Goal: Complete application form

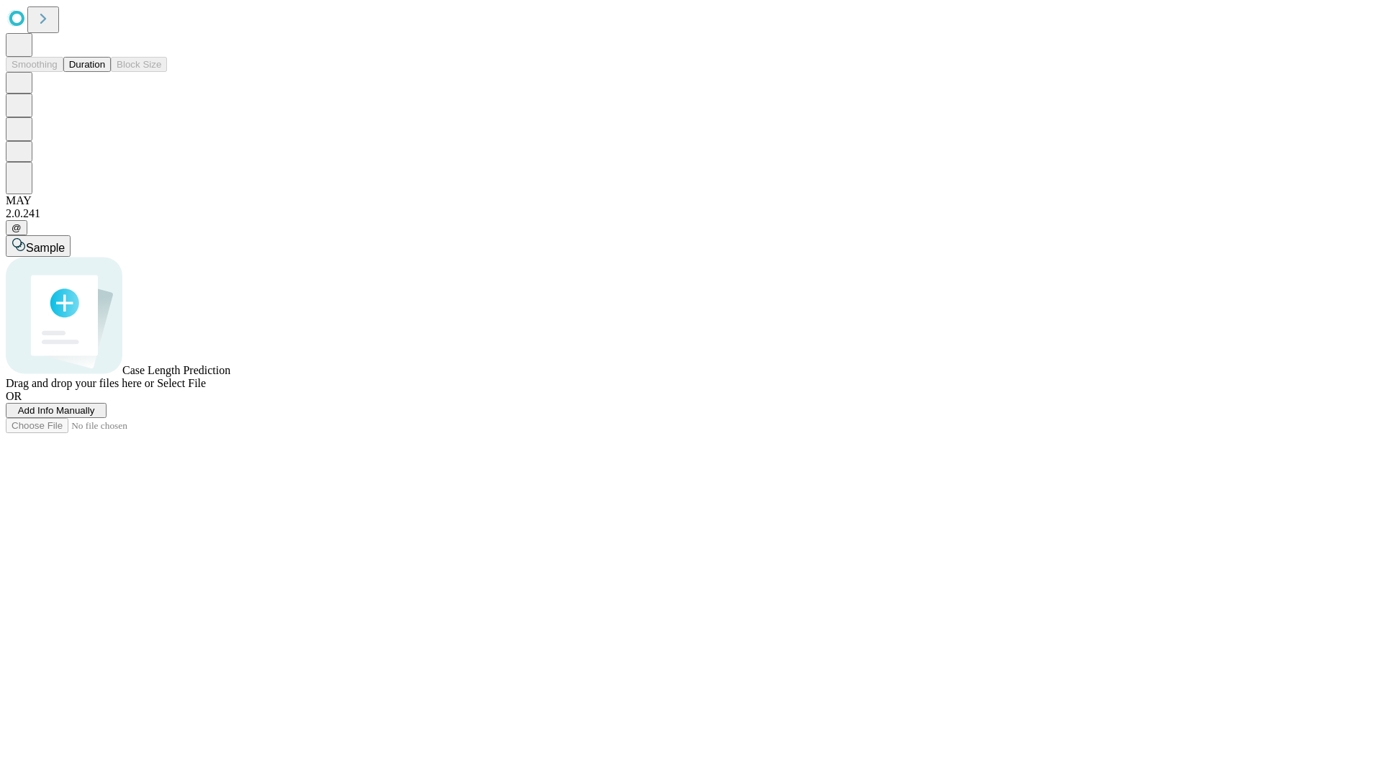
click at [95, 416] on span "Add Info Manually" at bounding box center [56, 410] width 77 height 11
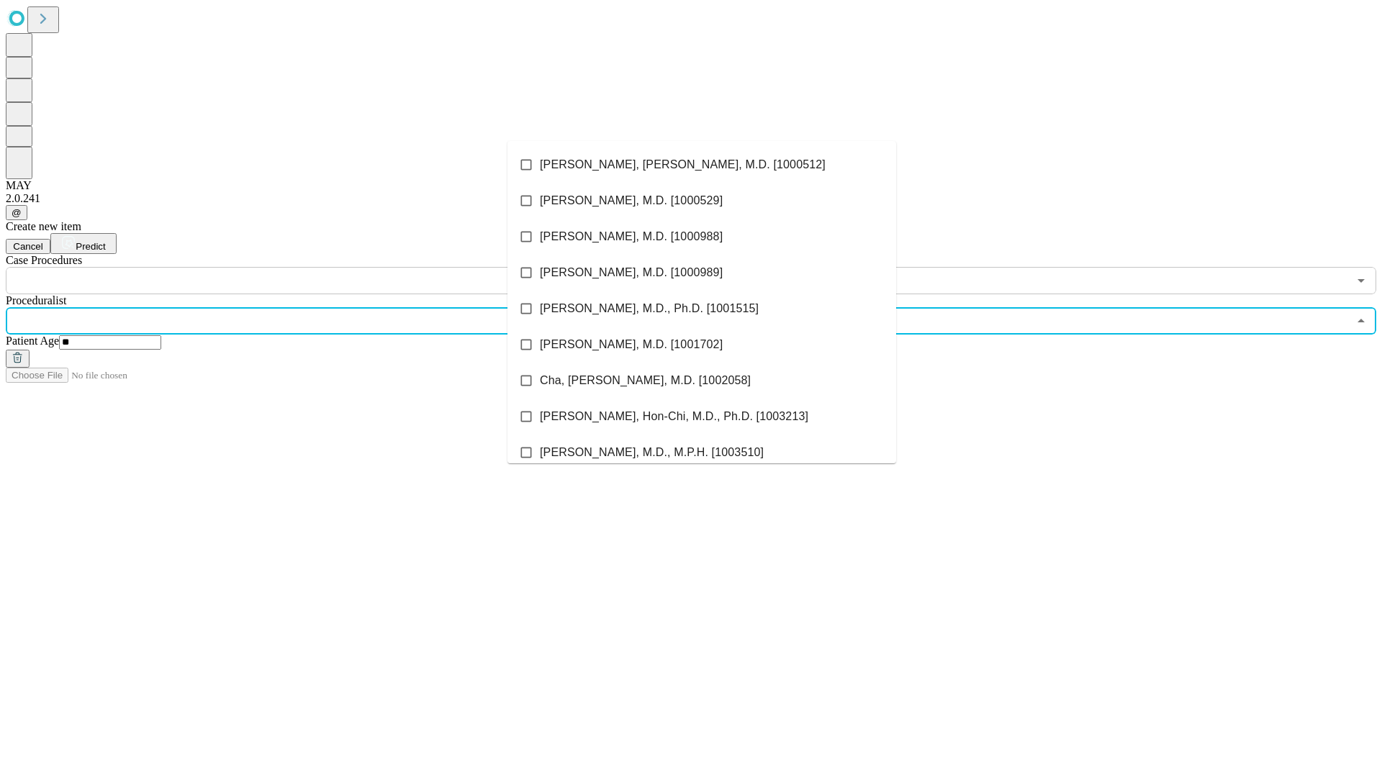
click at [702, 165] on li "[PERSON_NAME], [PERSON_NAME], M.D. [1000512]" at bounding box center [701, 165] width 389 height 36
click at [302, 267] on input "text" at bounding box center [677, 280] width 1342 height 27
